Goal: Find specific page/section: Find specific page/section

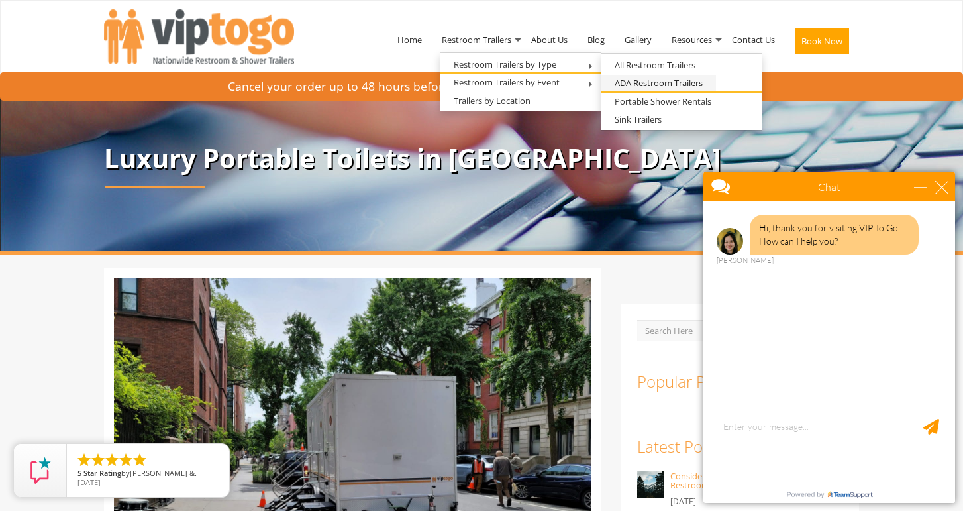
click at [627, 84] on link "ADA Restroom Trailers" at bounding box center [659, 83] width 115 height 17
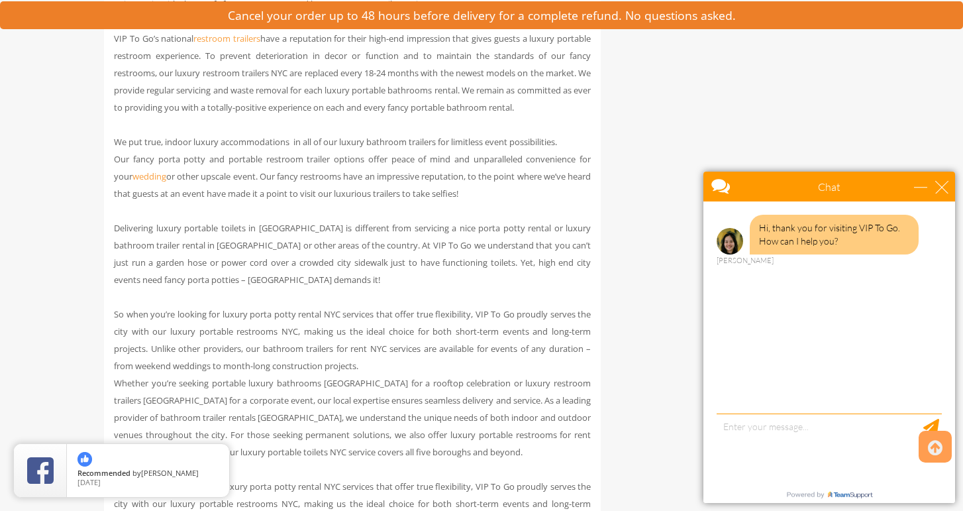
scroll to position [1026, 0]
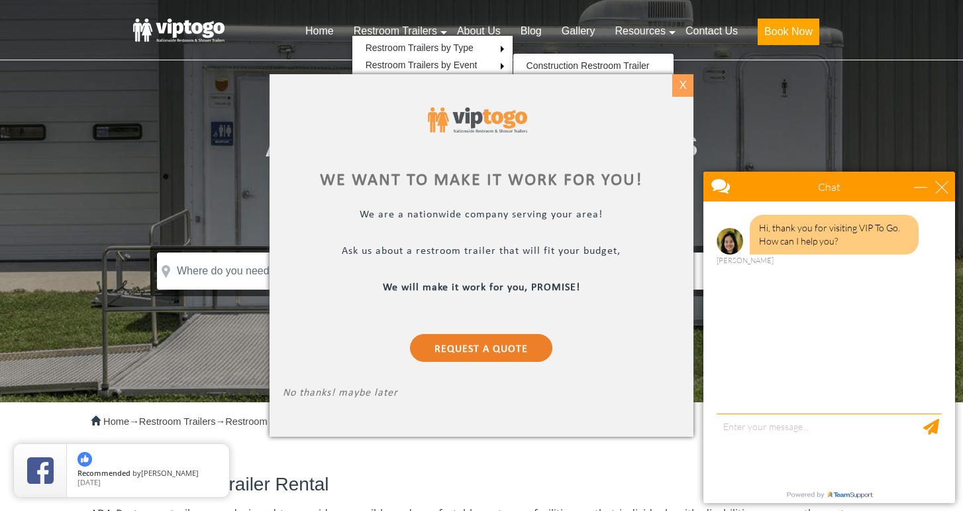
click at [686, 83] on div "X" at bounding box center [683, 85] width 21 height 23
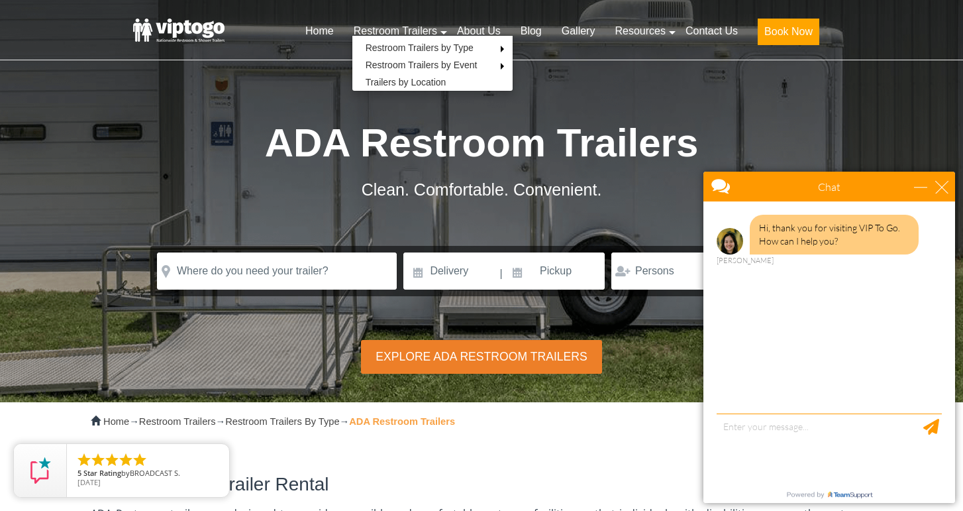
click at [187, 29] on link at bounding box center [186, 31] width 119 height 40
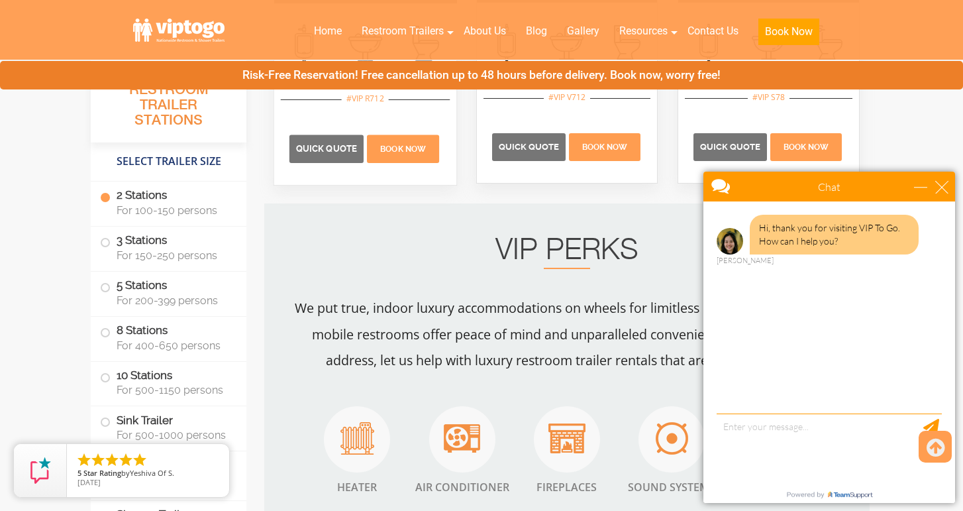
scroll to position [1110, 0]
